Goal: Use online tool/utility

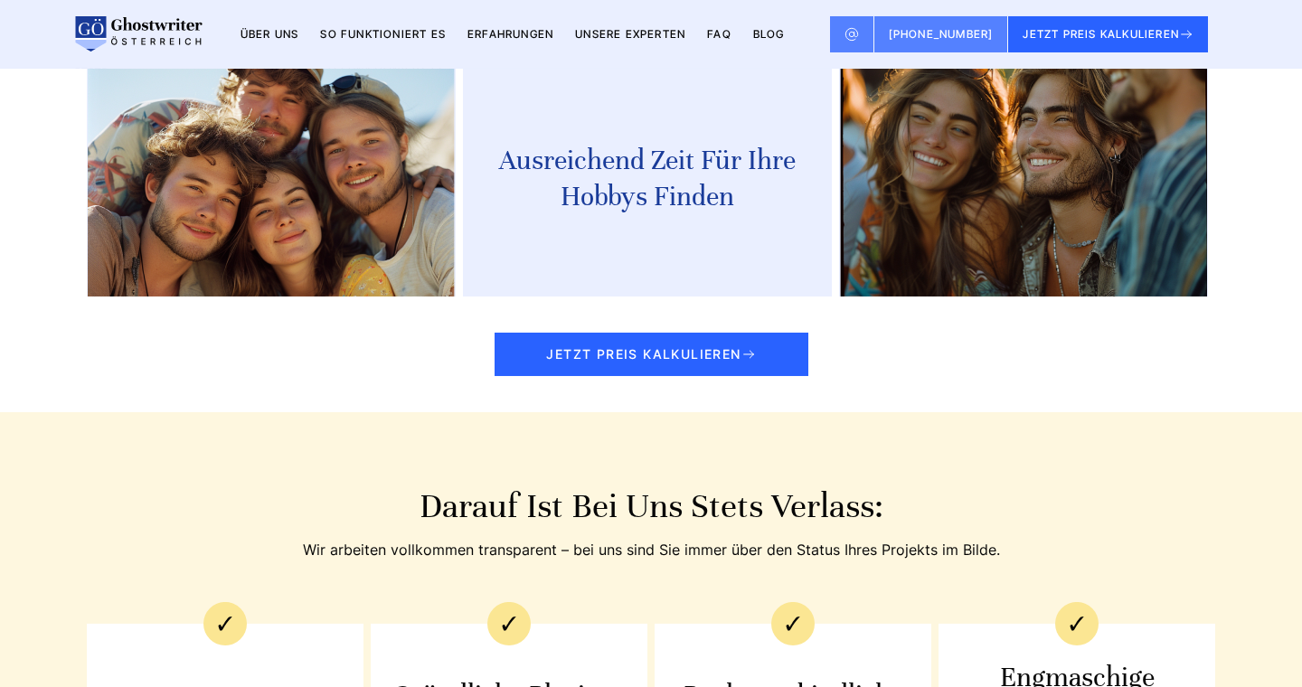
scroll to position [2874, 0]
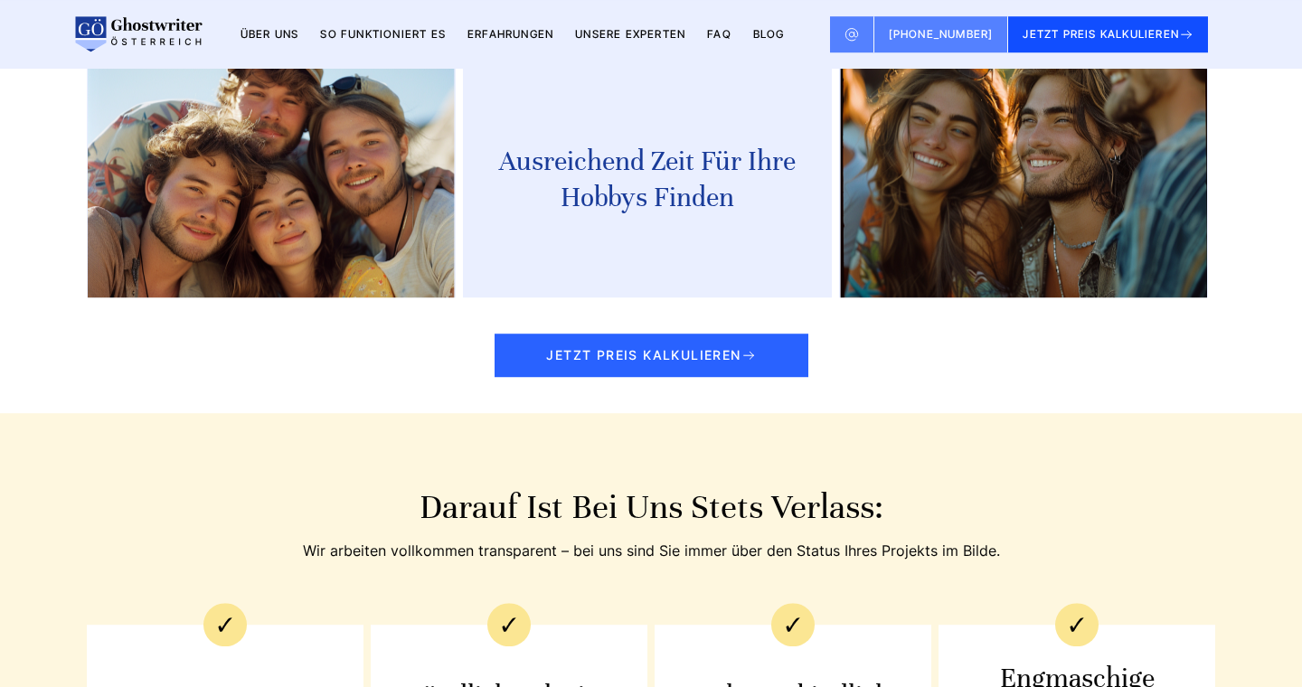
click at [1041, 32] on button "JETZT PREIS KALKULIEREN" at bounding box center [1108, 34] width 200 height 36
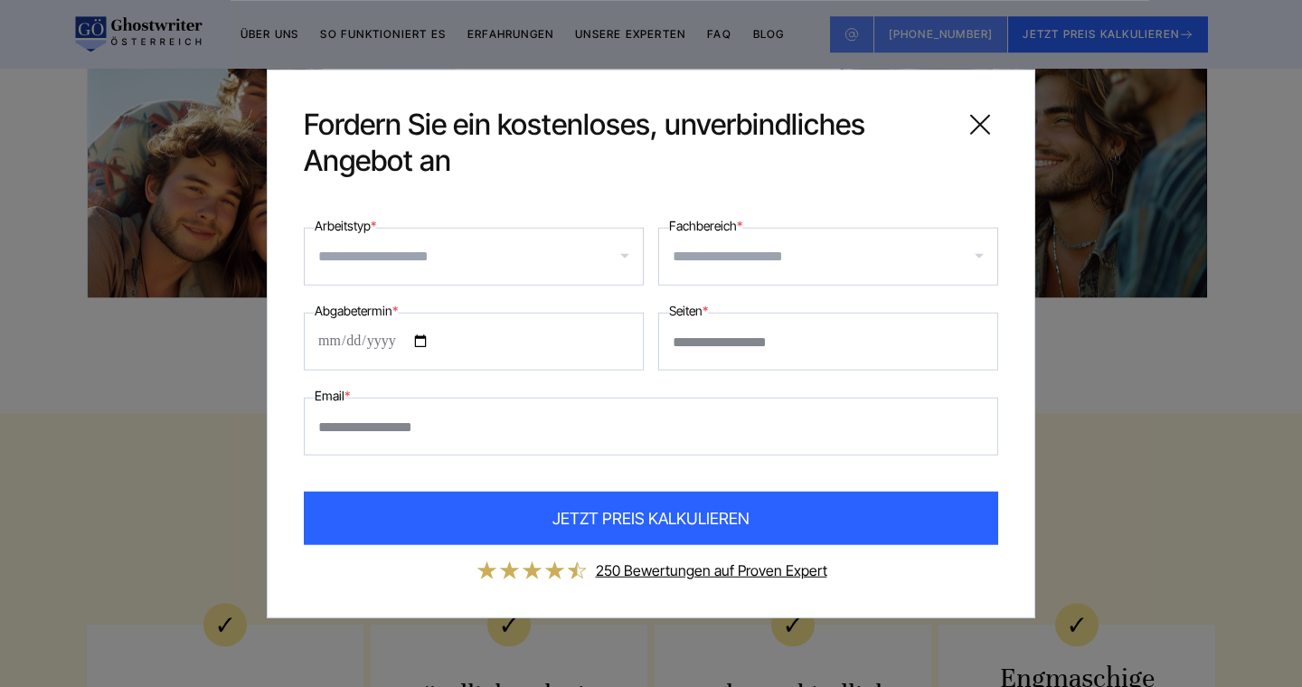
click at [442, 258] on input "Arbeitstyp *" at bounding box center [480, 256] width 325 height 29
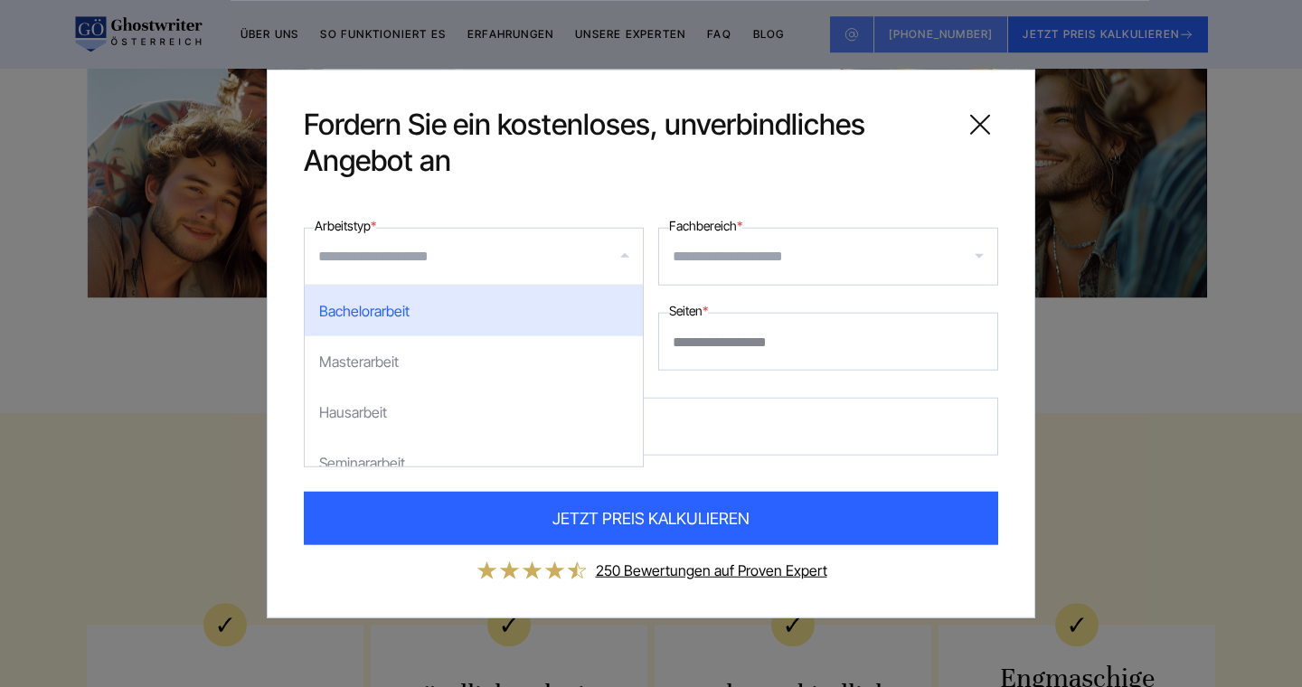
click at [455, 303] on div "Bachelorarbeit" at bounding box center [474, 311] width 338 height 51
select select "**"
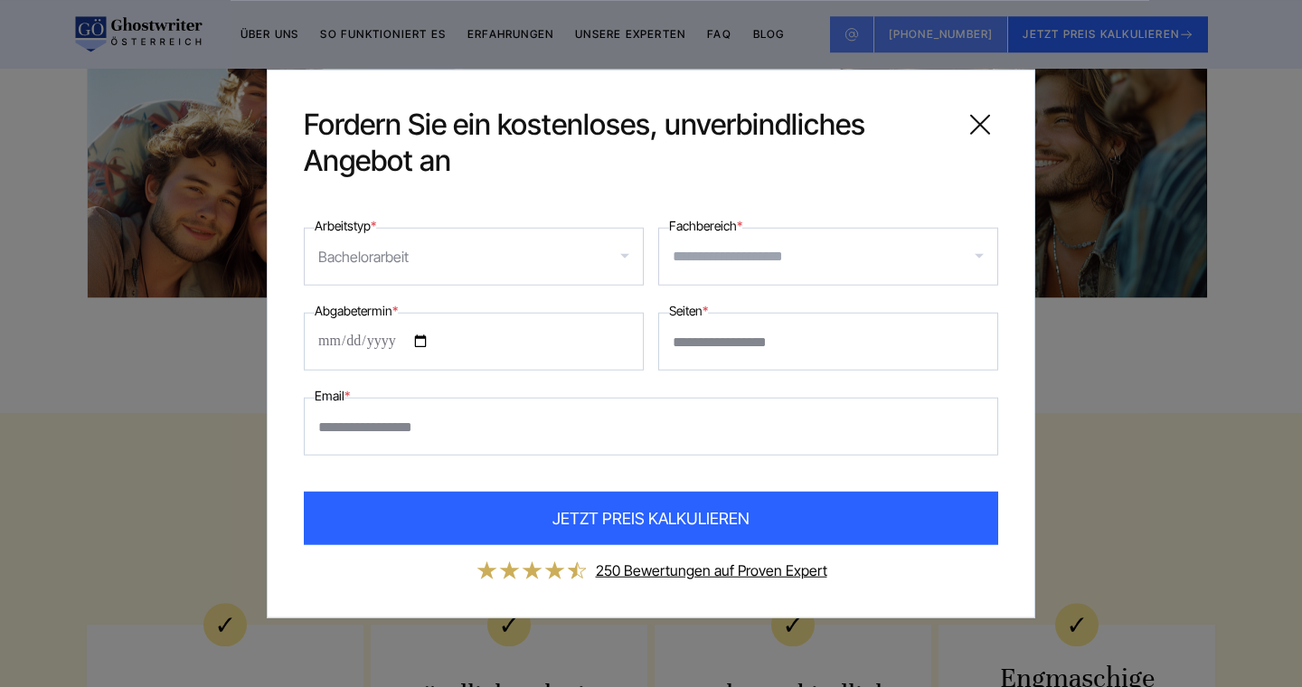
click at [759, 241] on div at bounding box center [828, 257] width 340 height 58
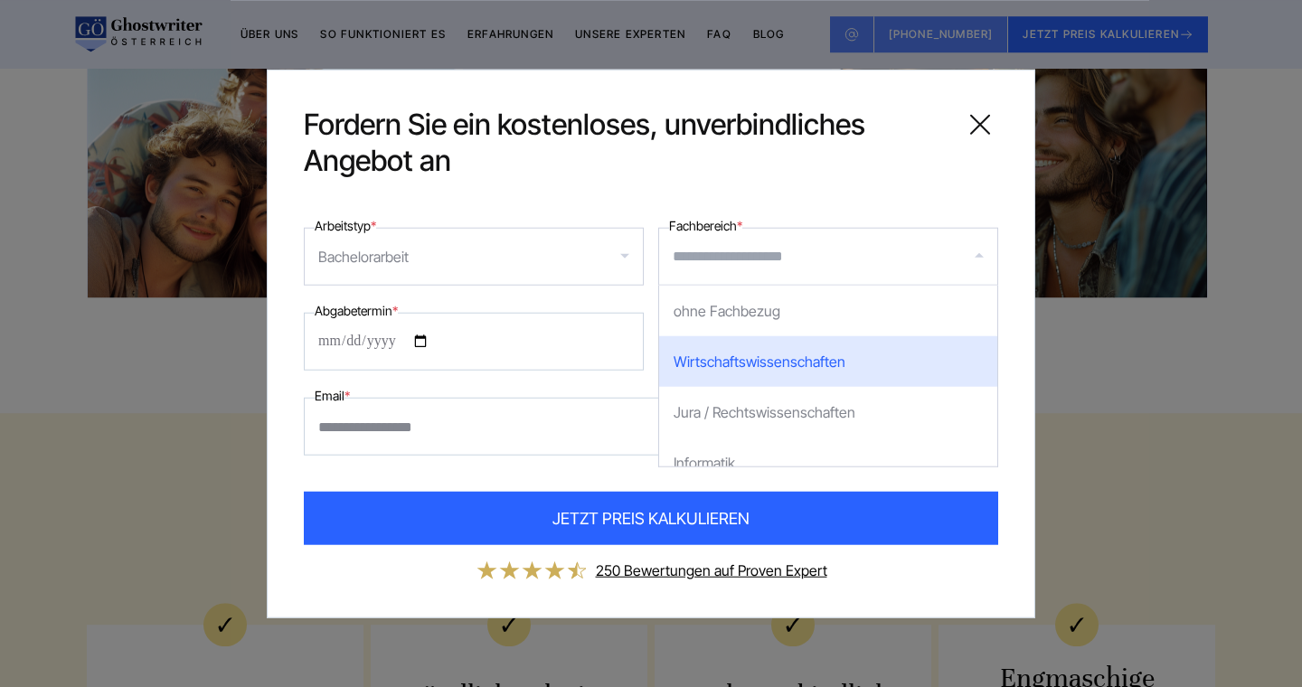
click at [820, 372] on div "Wirtschaftswissenschaften" at bounding box center [828, 361] width 338 height 51
select select "*"
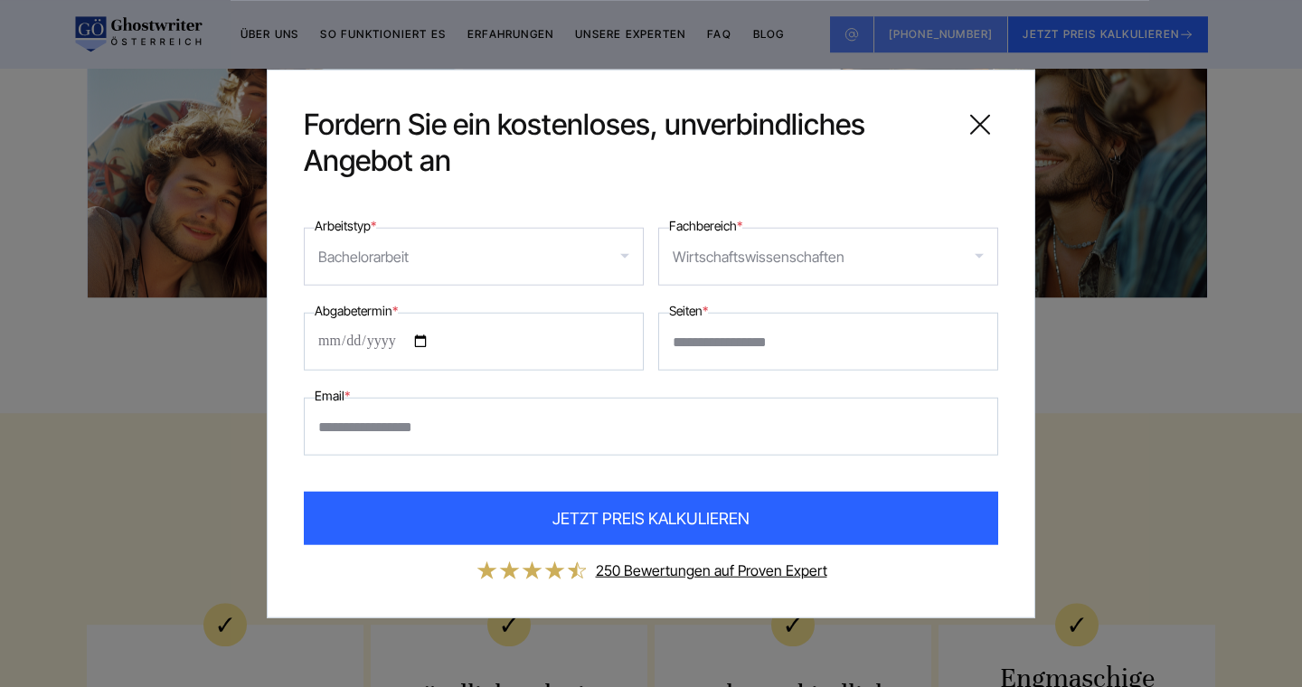
click at [758, 346] on input "Seiten *" at bounding box center [828, 342] width 340 height 58
click at [320, 355] on input "Abgabetermin *" at bounding box center [474, 342] width 340 height 58
type input "**********"
click at [851, 332] on input "Seiten *" at bounding box center [828, 342] width 340 height 58
type input "*"
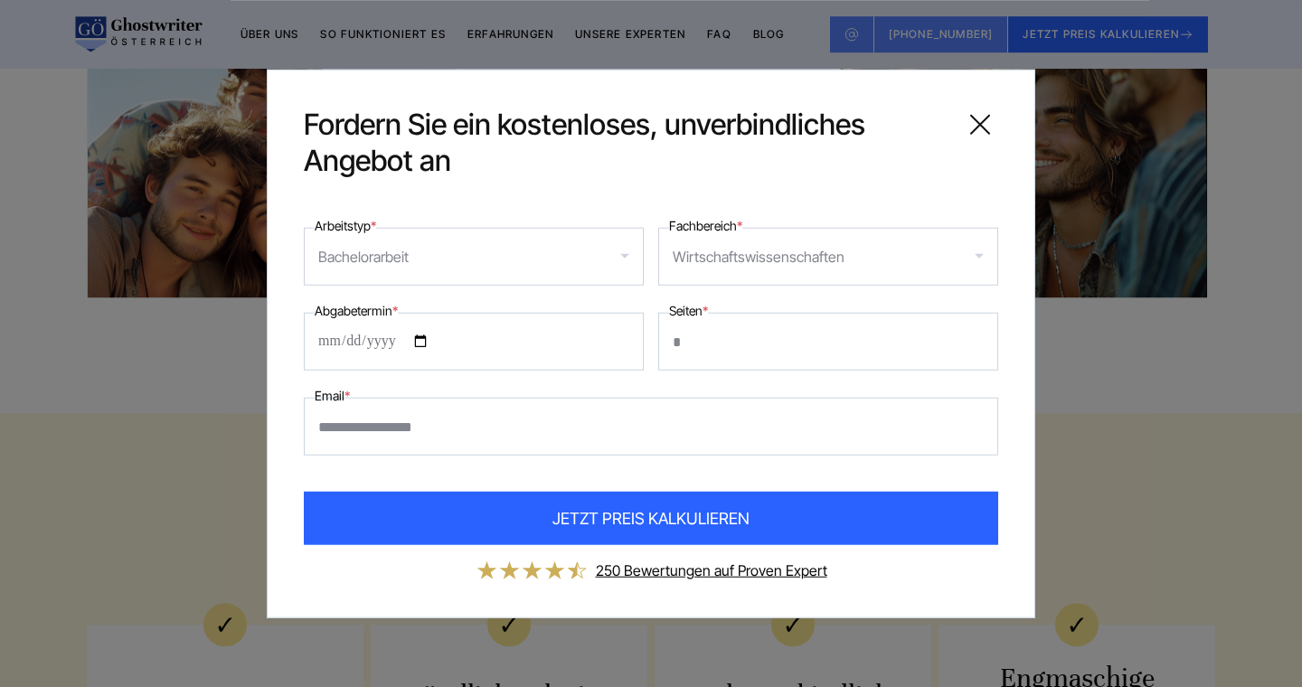
type input "*"
type input "**"
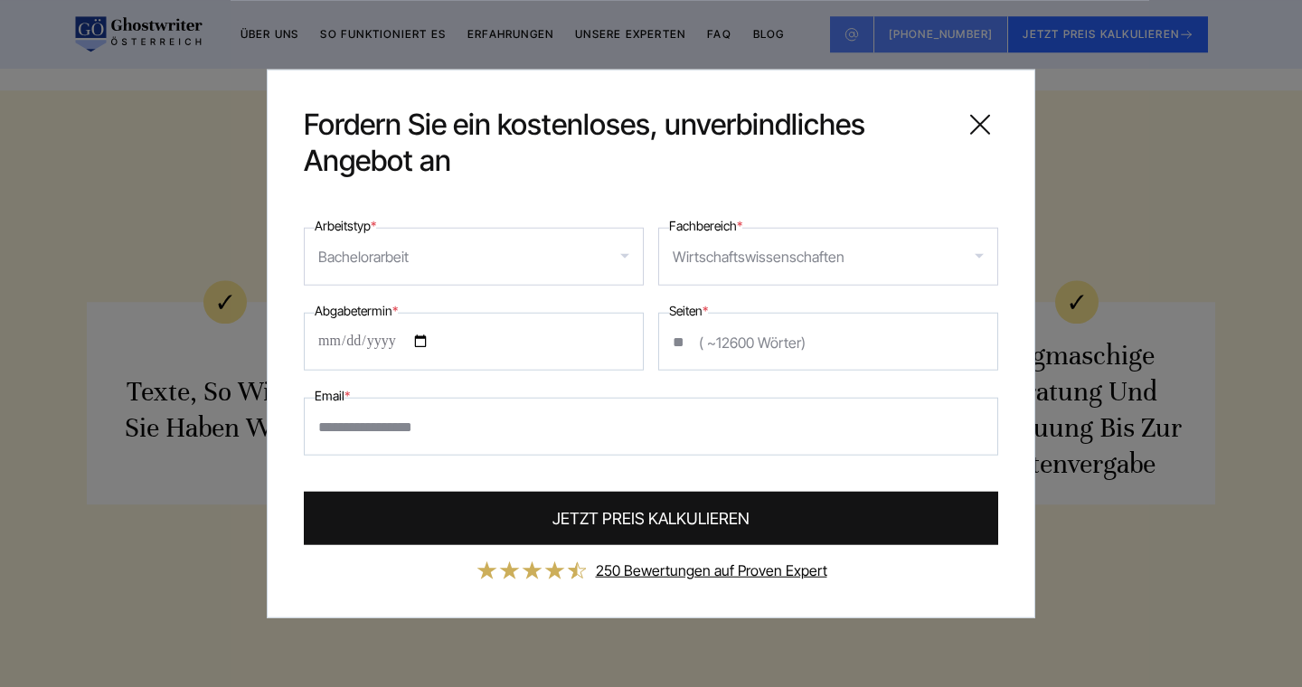
scroll to position [3197, 0]
